Goal: Information Seeking & Learning: Learn about a topic

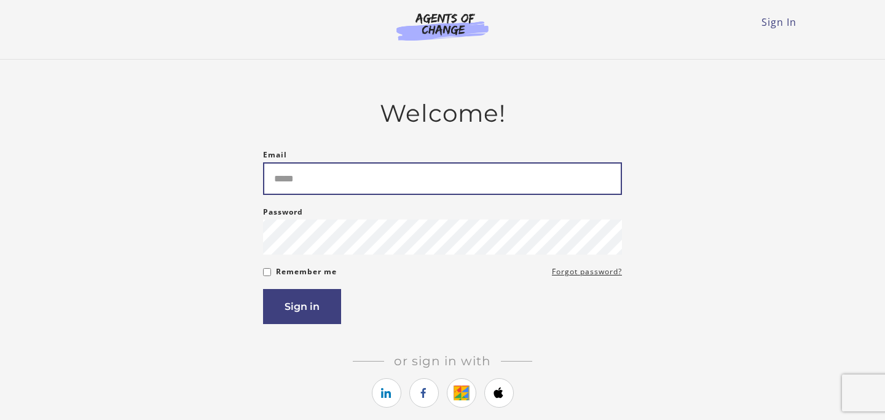
click at [535, 173] on input "Email" at bounding box center [442, 178] width 359 height 33
type input "**********"
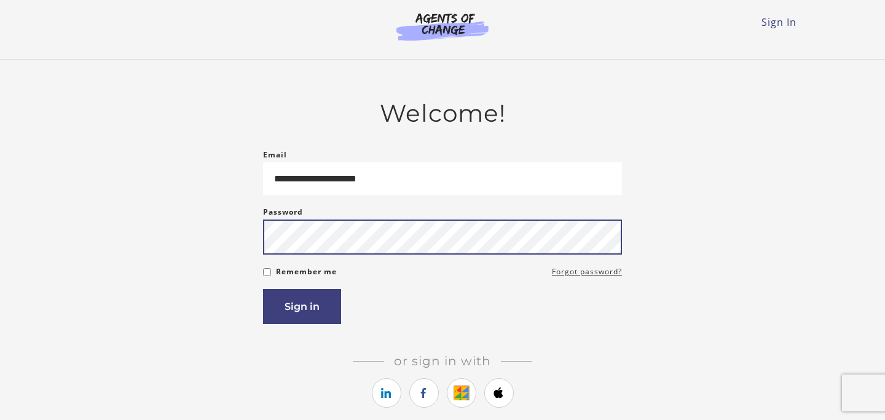
click at [263, 289] on button "Sign in" at bounding box center [302, 306] width 78 height 35
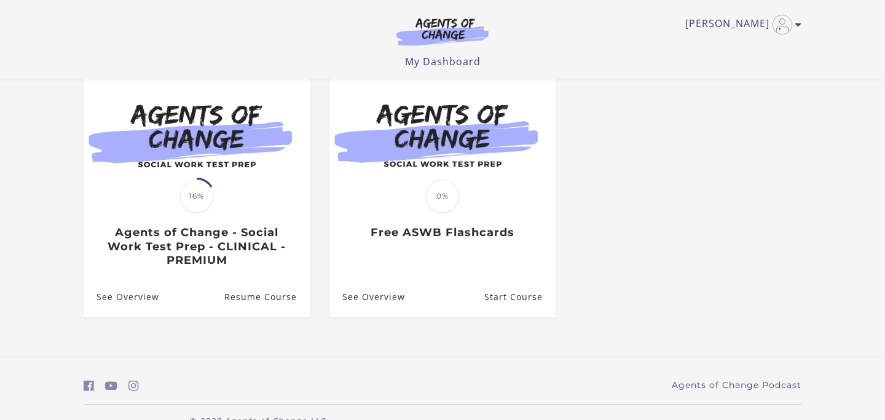
scroll to position [116, 0]
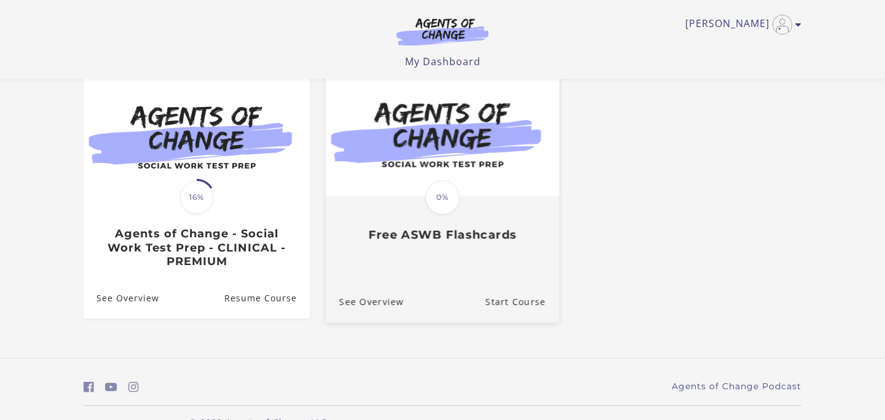
click at [476, 167] on img at bounding box center [443, 134] width 234 height 126
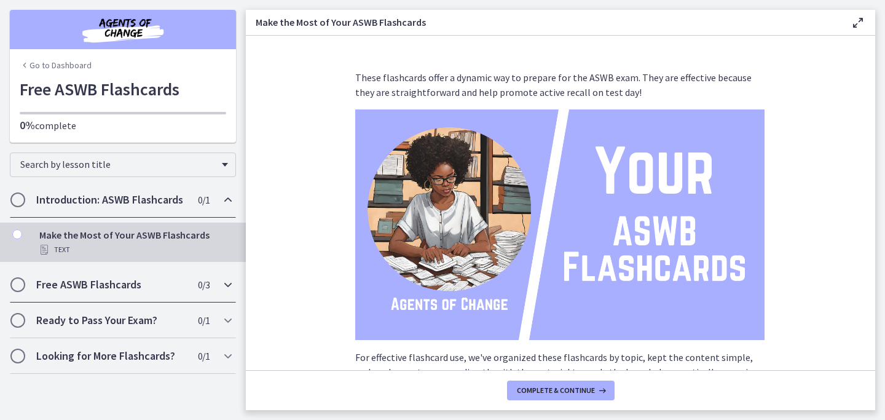
click at [223, 288] on icon "Chapters" at bounding box center [228, 284] width 15 height 15
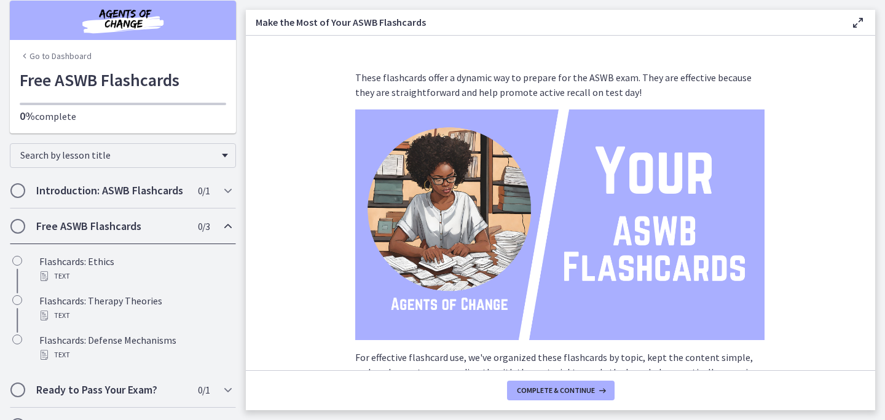
scroll to position [33, 0]
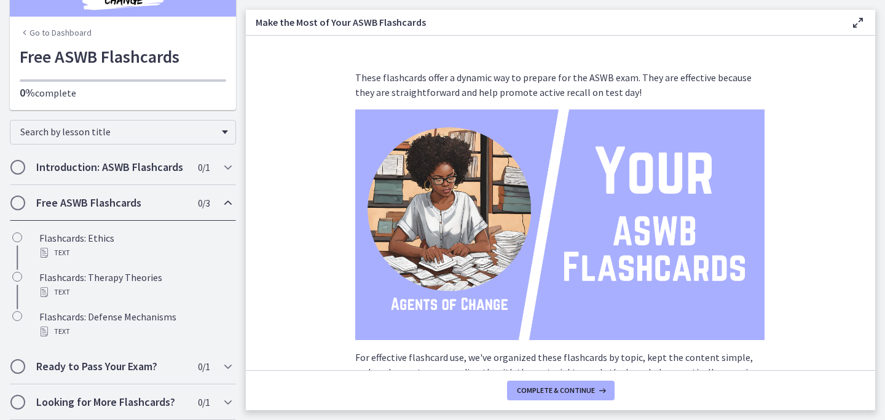
click at [227, 205] on icon "Chapters" at bounding box center [228, 202] width 15 height 15
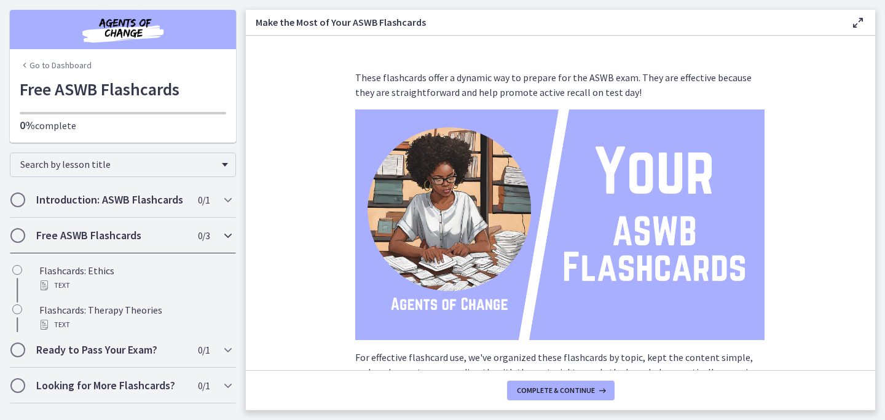
scroll to position [0, 0]
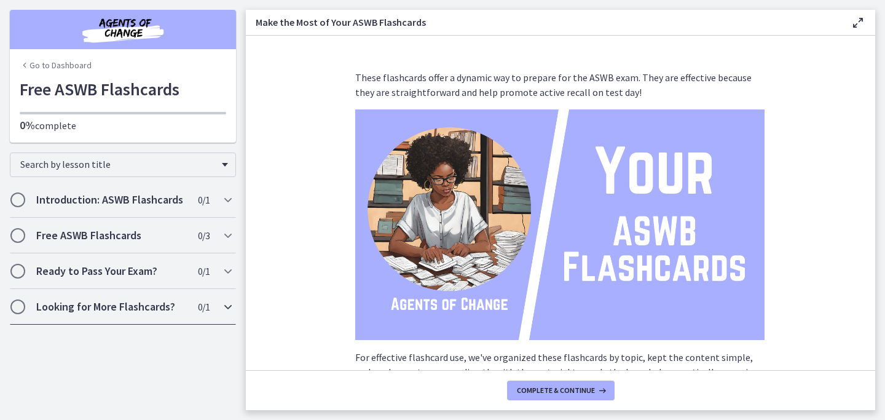
click at [216, 304] on div "Looking for More Flashcards? 0 / 1 Completed" at bounding box center [123, 307] width 226 height 36
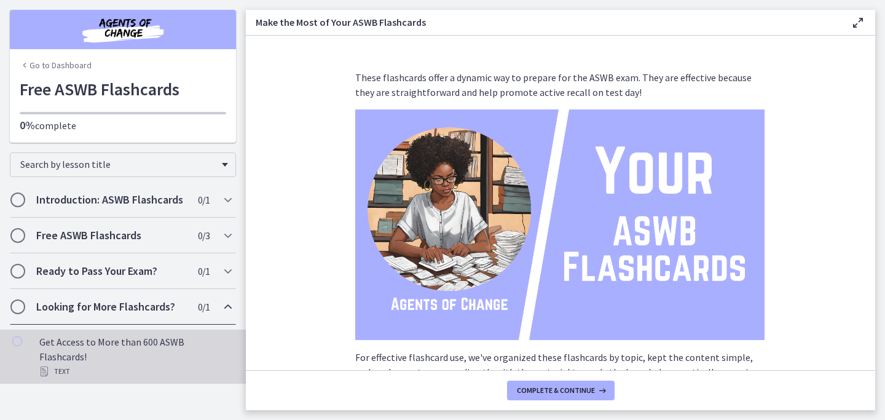
click at [189, 345] on div "Get Access to More than 600 ASWB Flashcards! Text" at bounding box center [135, 356] width 192 height 44
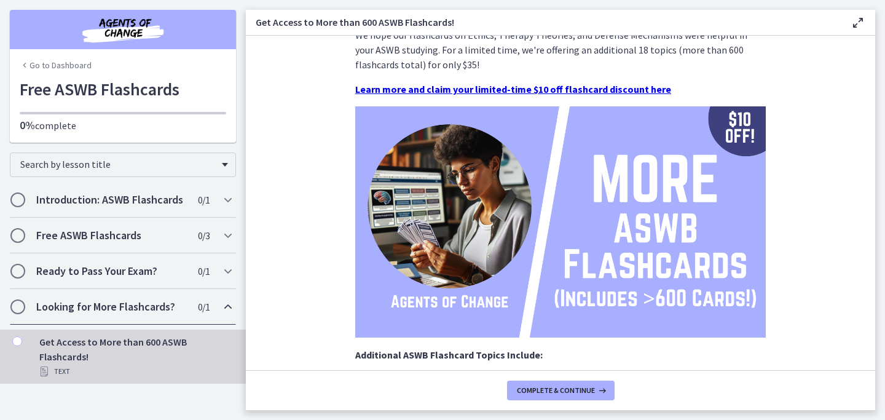
scroll to position [28, 0]
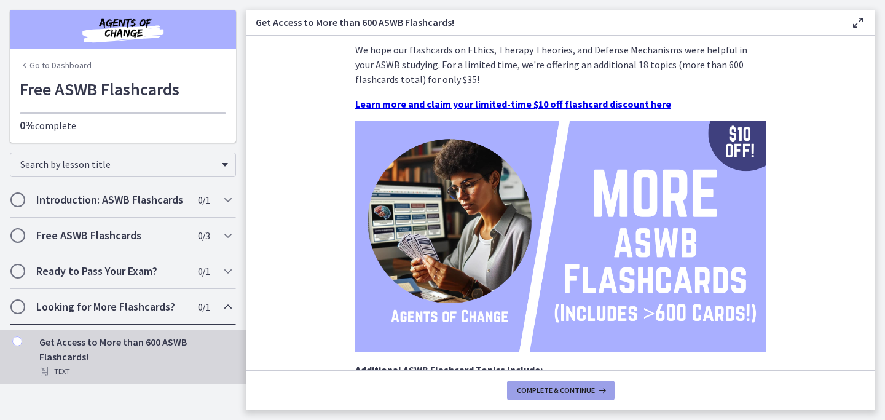
click at [538, 387] on span "Complete & continue" at bounding box center [556, 390] width 78 height 10
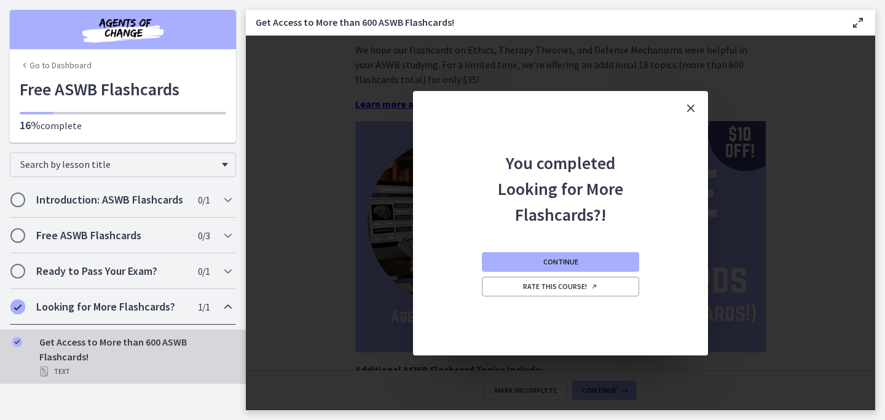
click at [691, 106] on icon "Close" at bounding box center [690, 108] width 15 height 15
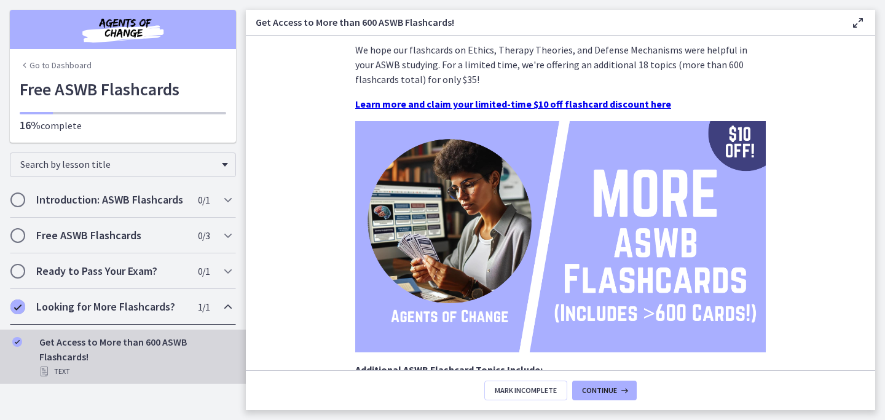
click at [240, 305] on div "Looking for More Flashcards? 1 / 1 Completed" at bounding box center [123, 307] width 246 height 36
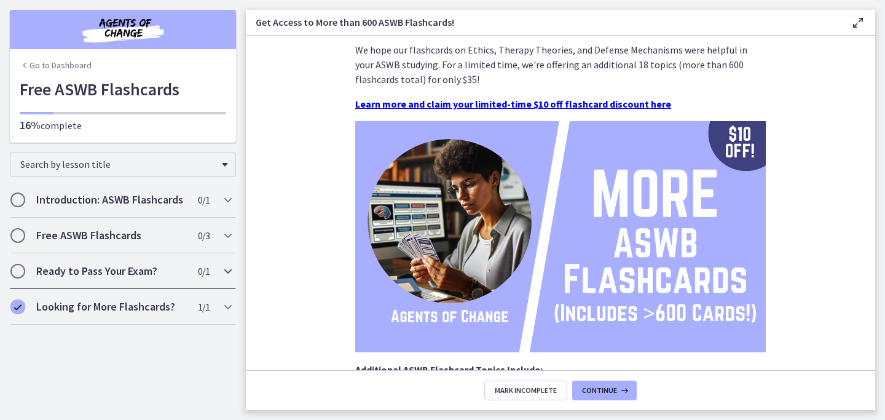
click at [219, 275] on div "Ready to Pass Your Exam? 0 / 1 Completed" at bounding box center [123, 271] width 226 height 36
click at [218, 237] on div "Free ASWB Flashcards 0 / 3 Completed" at bounding box center [123, 236] width 226 height 36
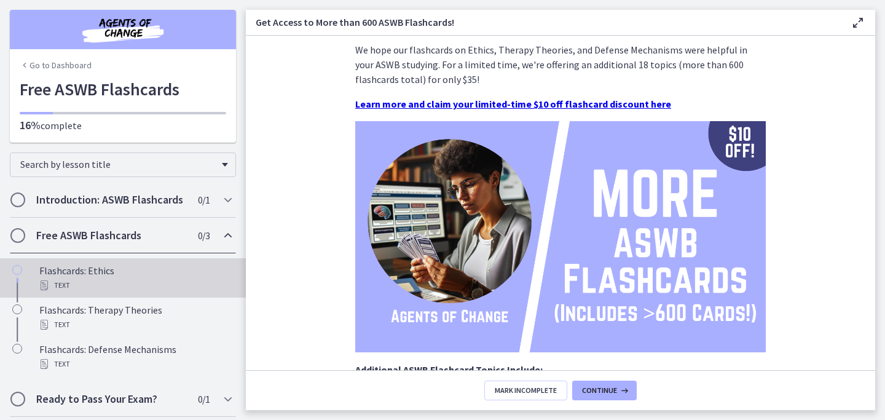
click at [185, 273] on div "Flashcards: Ethics Text" at bounding box center [135, 278] width 192 height 30
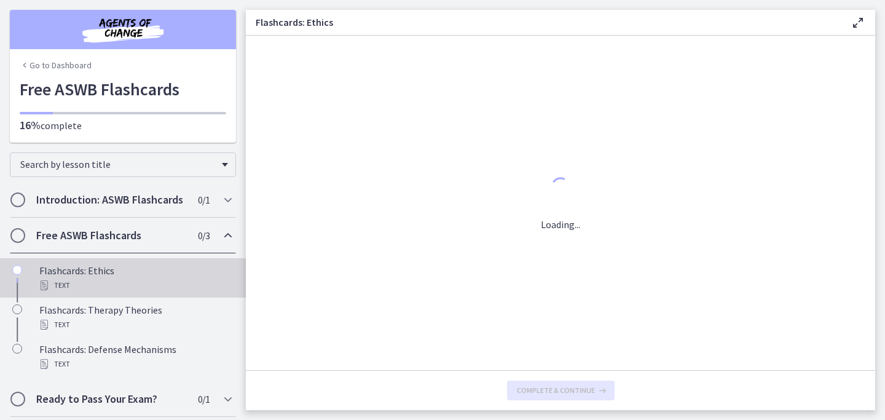
scroll to position [0, 0]
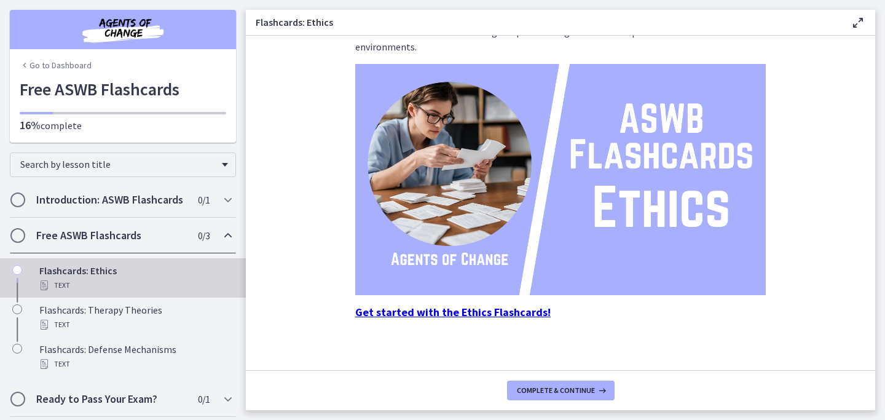
scroll to position [138, 0]
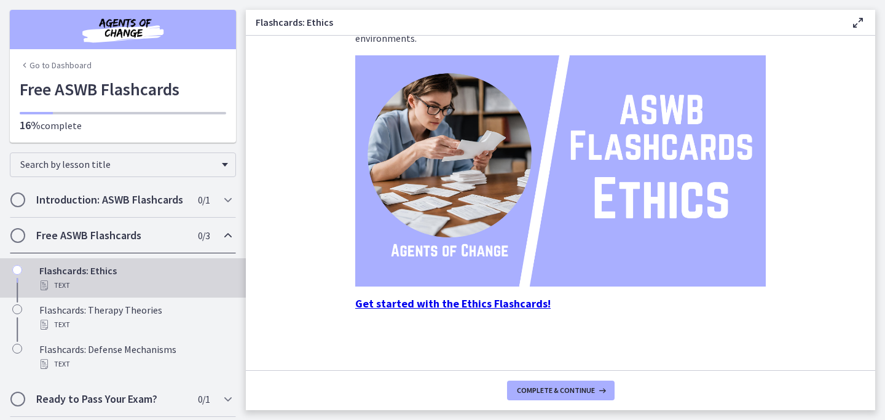
click at [489, 299] on strong "Get started with the Ethics Flashcards!" at bounding box center [452, 303] width 195 height 14
click at [222, 236] on icon "Chapters" at bounding box center [228, 235] width 15 height 15
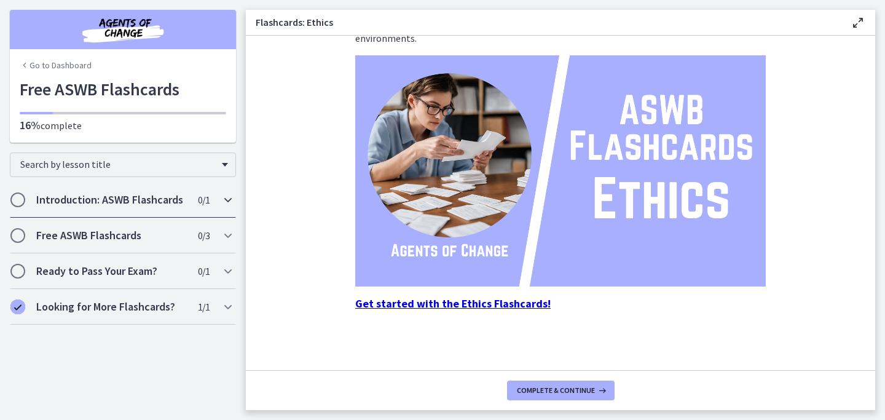
click at [226, 205] on icon "Chapters" at bounding box center [228, 199] width 15 height 15
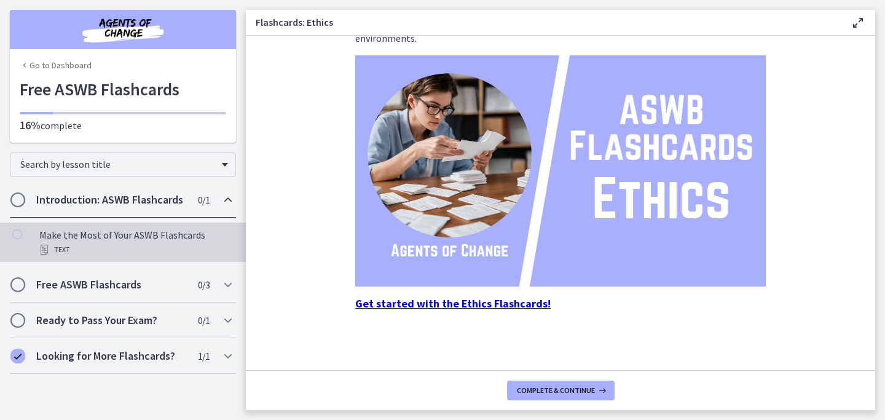
click at [199, 236] on div "Make the Most of Your ASWB Flashcards Text" at bounding box center [135, 242] width 192 height 30
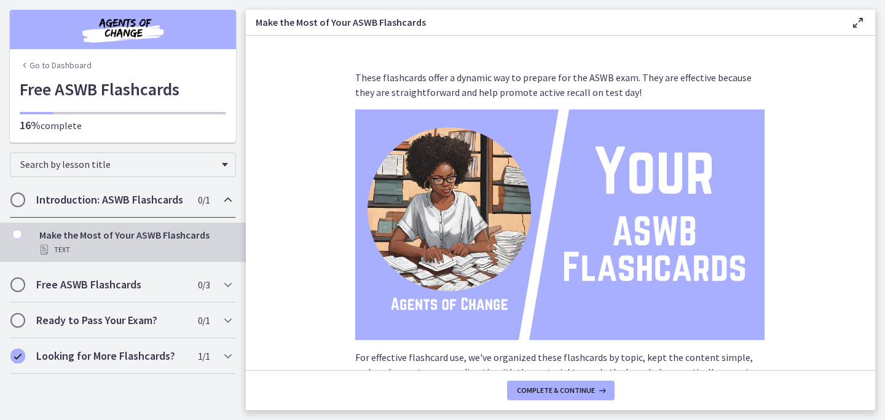
click at [228, 205] on icon "Chapters" at bounding box center [228, 199] width 15 height 15
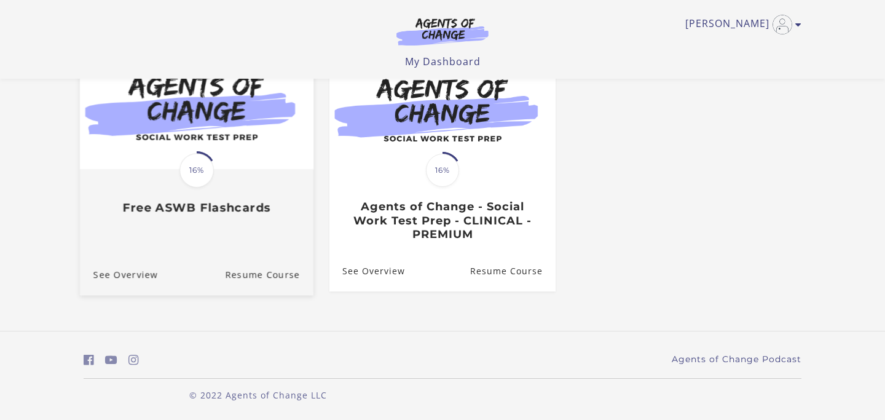
click at [161, 97] on img at bounding box center [197, 107] width 234 height 126
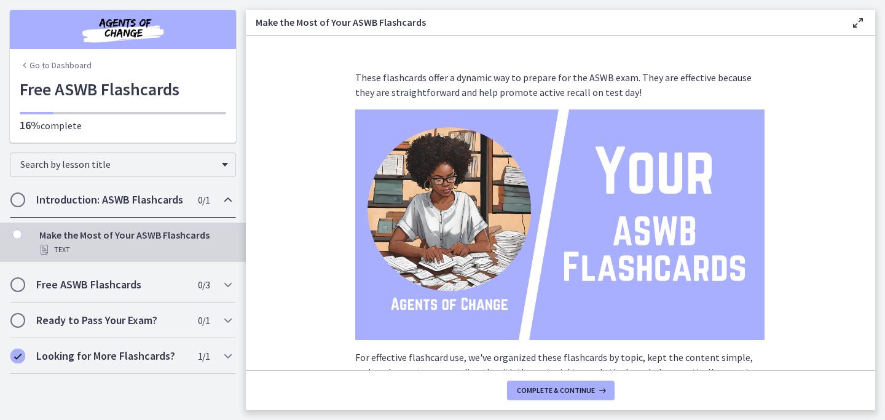
click at [65, 65] on link "Go to Dashboard" at bounding box center [56, 65] width 72 height 12
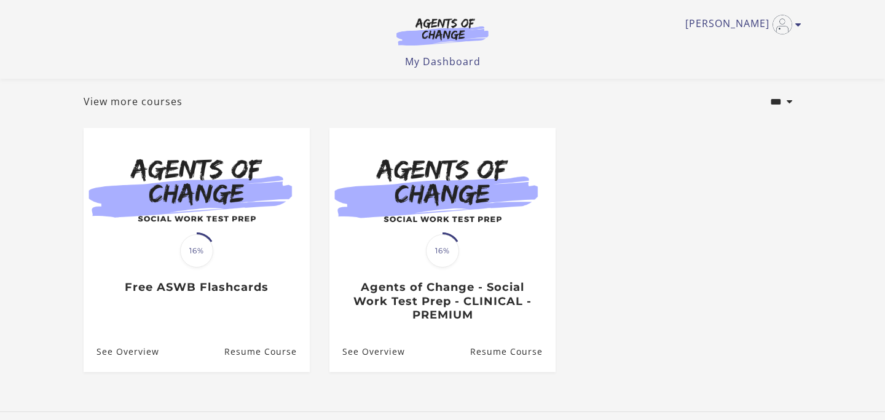
scroll to position [63, 0]
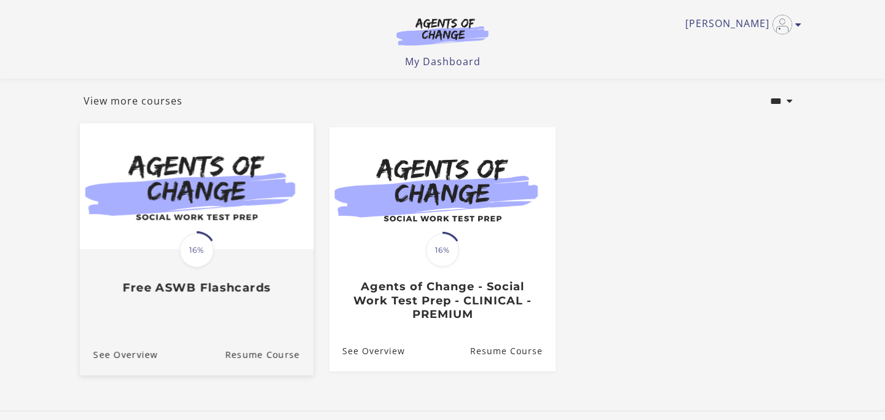
click at [274, 204] on img at bounding box center [197, 187] width 234 height 126
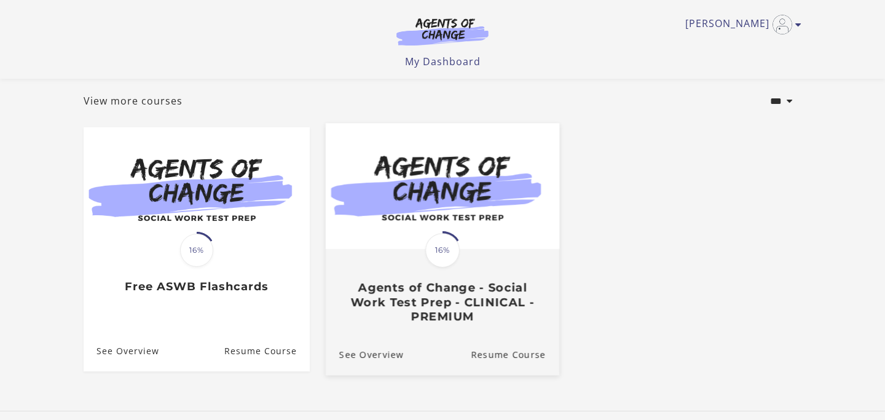
click at [447, 168] on img at bounding box center [443, 187] width 234 height 126
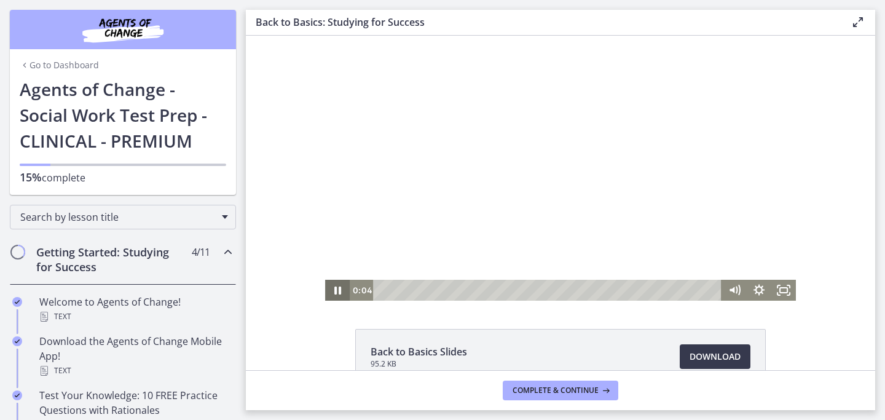
click at [341, 294] on icon "Pause" at bounding box center [337, 290] width 25 height 21
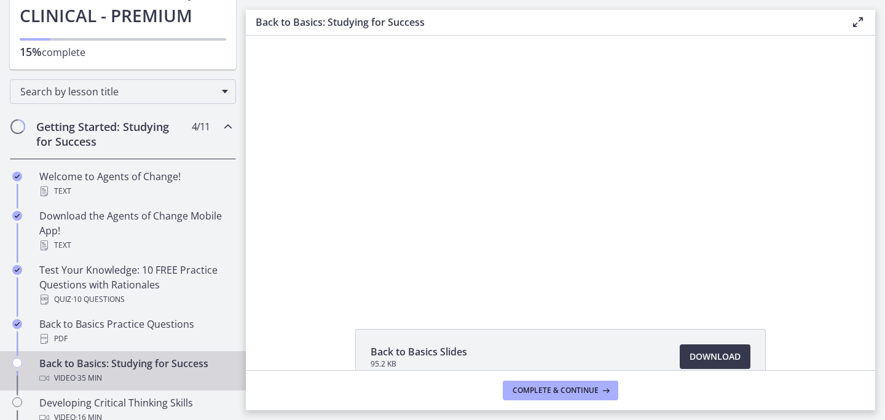
scroll to position [118, 0]
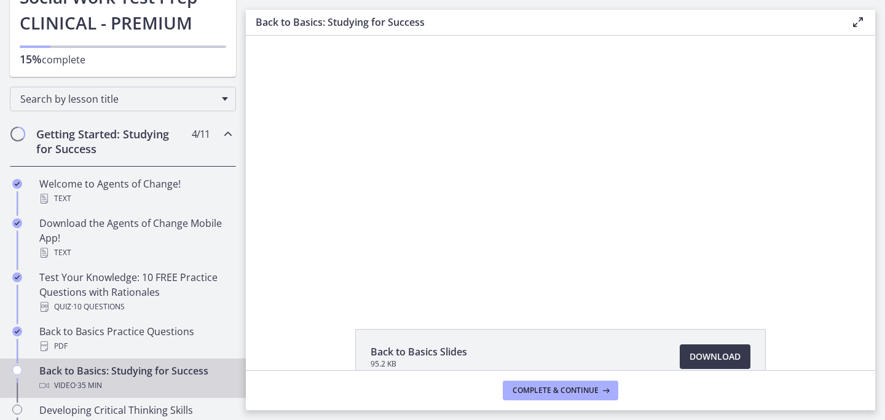
click at [219, 140] on div "Getting Started: Studying for Success 4 / 11 Completed" at bounding box center [123, 141] width 226 height 50
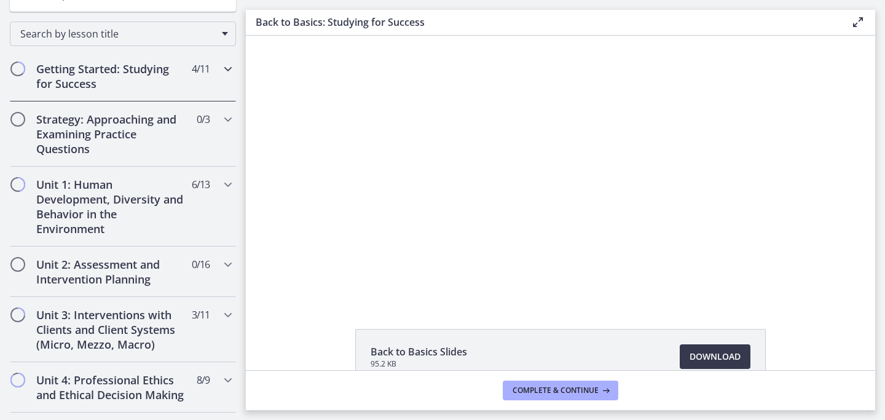
scroll to position [186, 0]
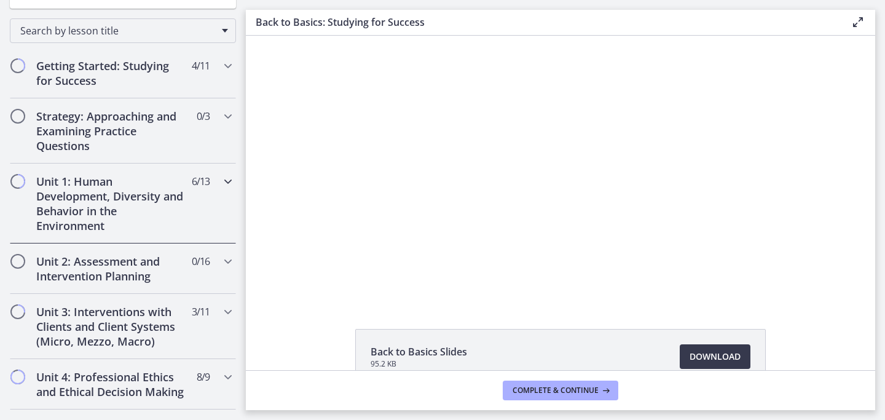
click at [226, 183] on icon "Chapters" at bounding box center [228, 181] width 15 height 15
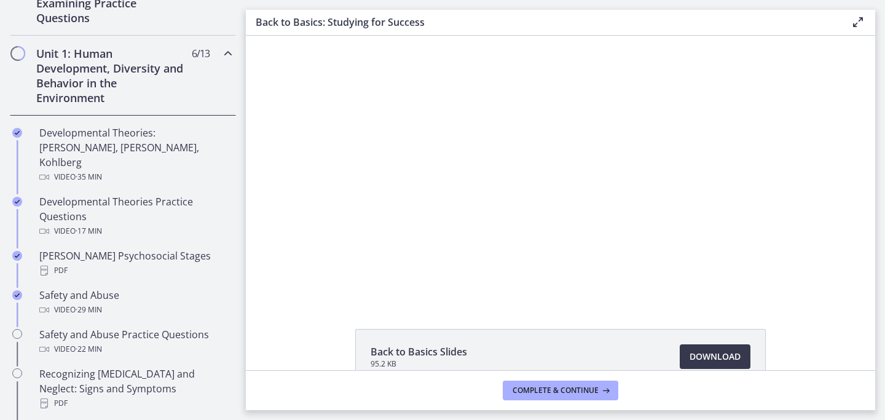
scroll to position [312, 0]
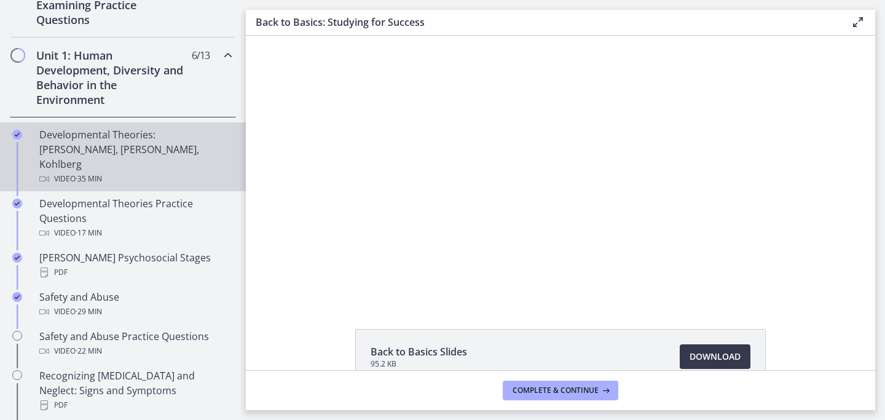
click at [167, 171] on div "Video · 35 min" at bounding box center [135, 178] width 192 height 15
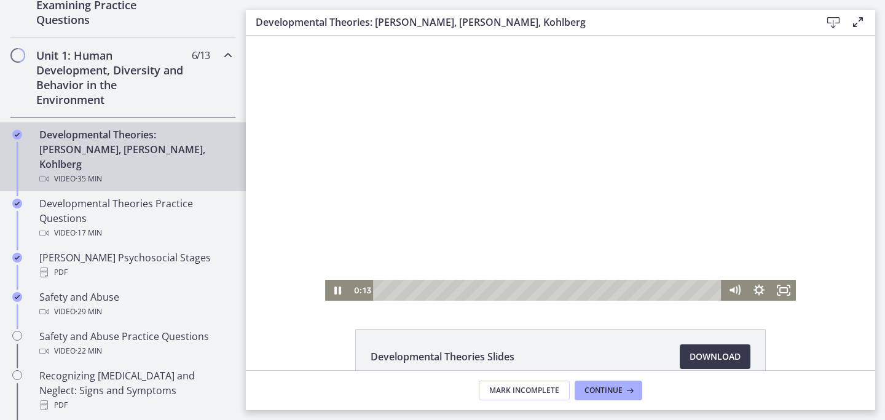
click at [384, 291] on div "Playbar" at bounding box center [549, 290] width 334 height 21
click at [793, 290] on icon "Fullscreen" at bounding box center [783, 290] width 25 height 21
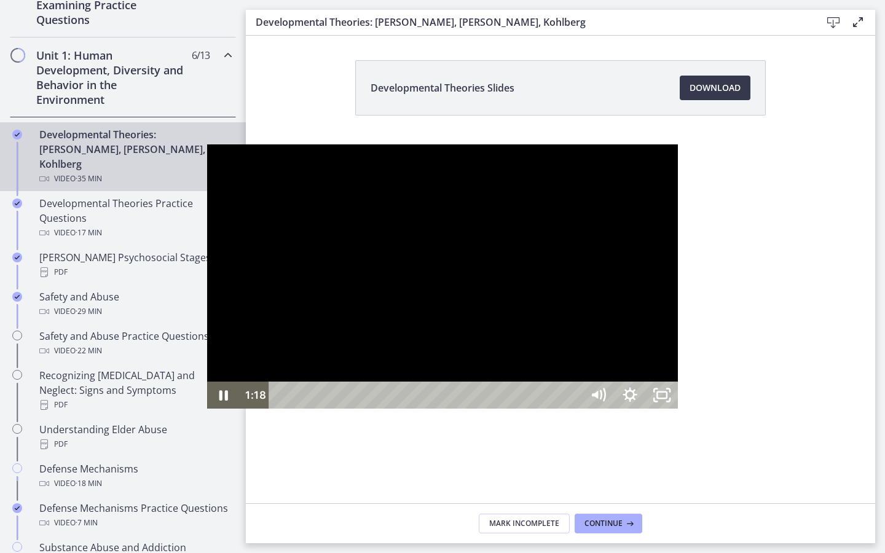
click at [642, 396] on div at bounding box center [442, 276] width 471 height 265
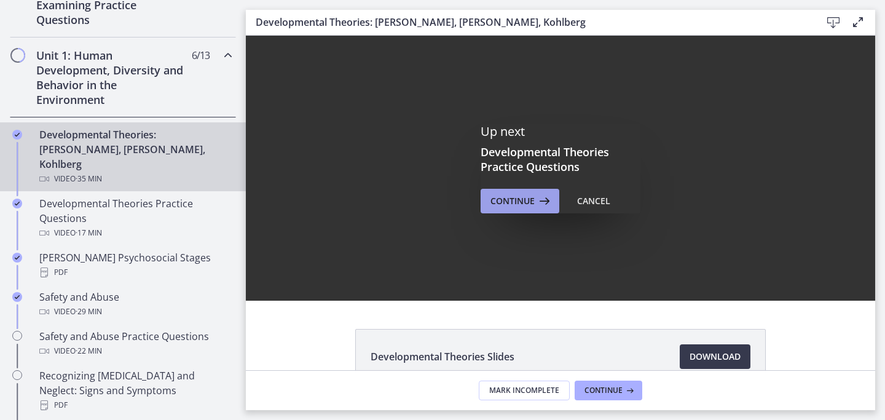
click at [539, 199] on icon at bounding box center [543, 201] width 17 height 15
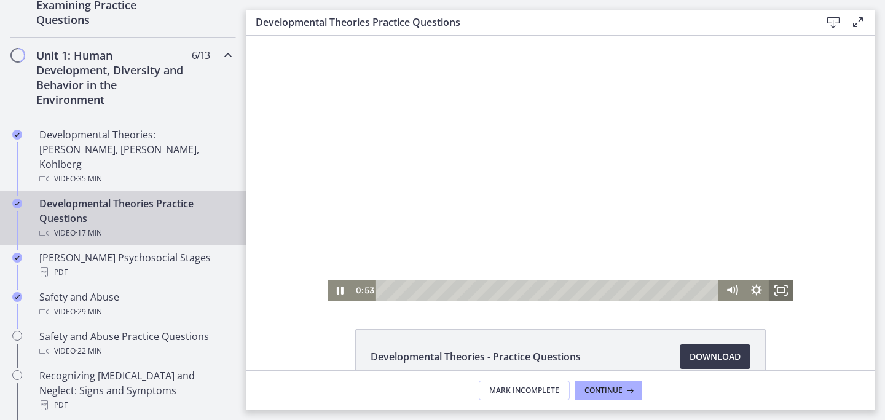
click at [785, 296] on icon "Fullscreen" at bounding box center [781, 290] width 25 height 21
click at [337, 296] on icon "Pause" at bounding box center [340, 290] width 25 height 21
